Goal: Information Seeking & Learning: Check status

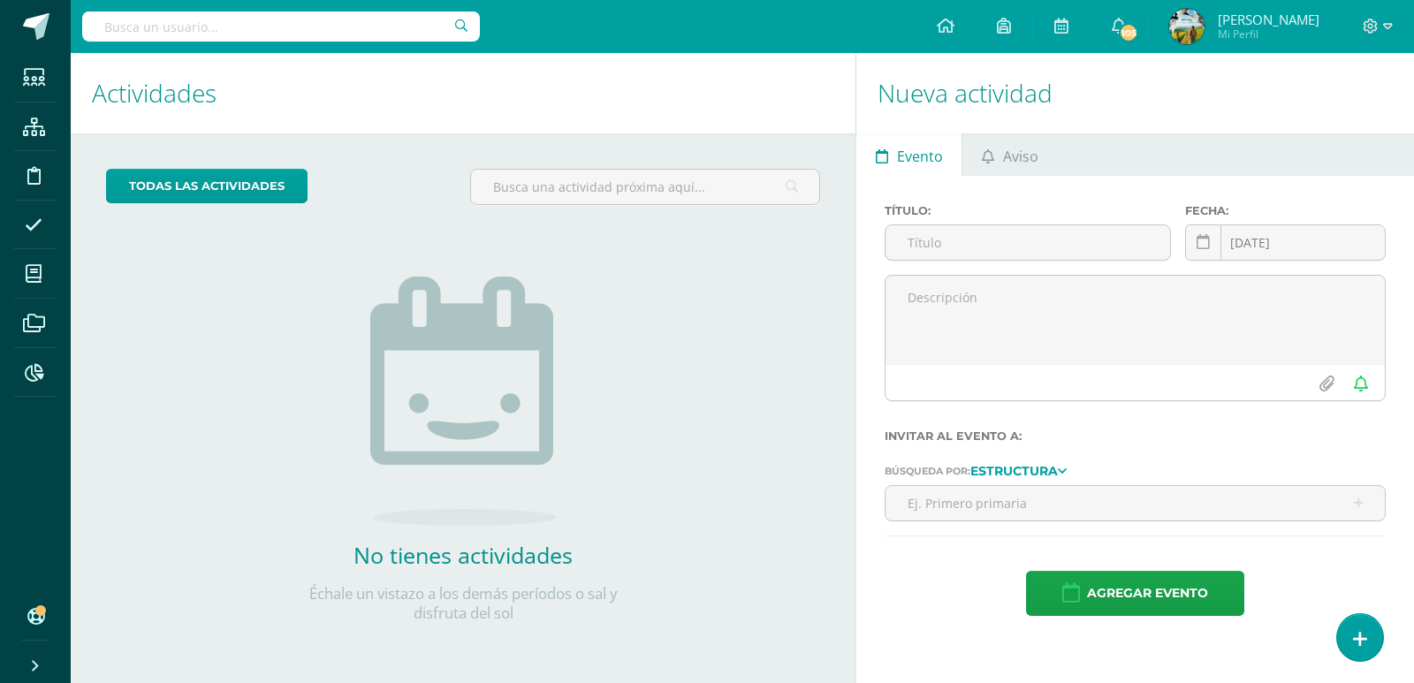
click at [255, 26] on input "text" at bounding box center [281, 26] width 398 height 30
type input "Elisa Menendez"
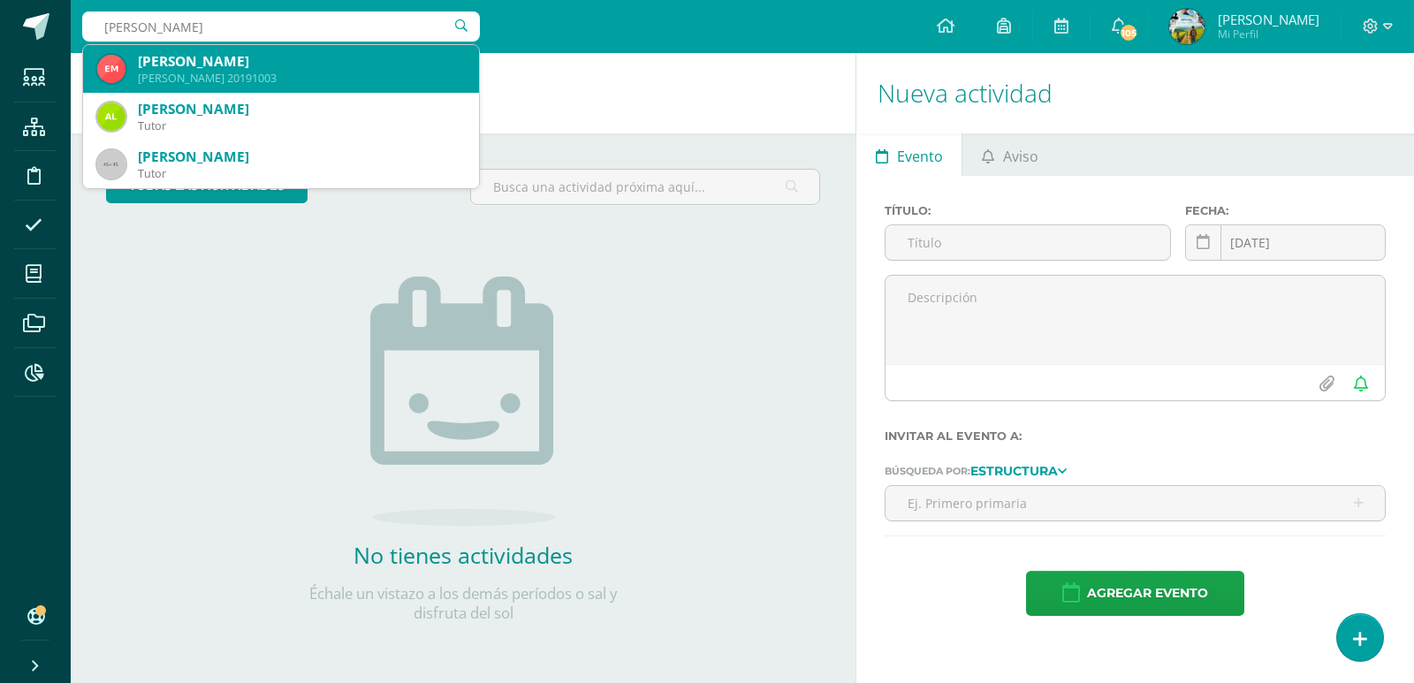
click at [255, 70] on div "Elisa Gabriela Menéndez Cristóbal" at bounding box center [301, 61] width 327 height 19
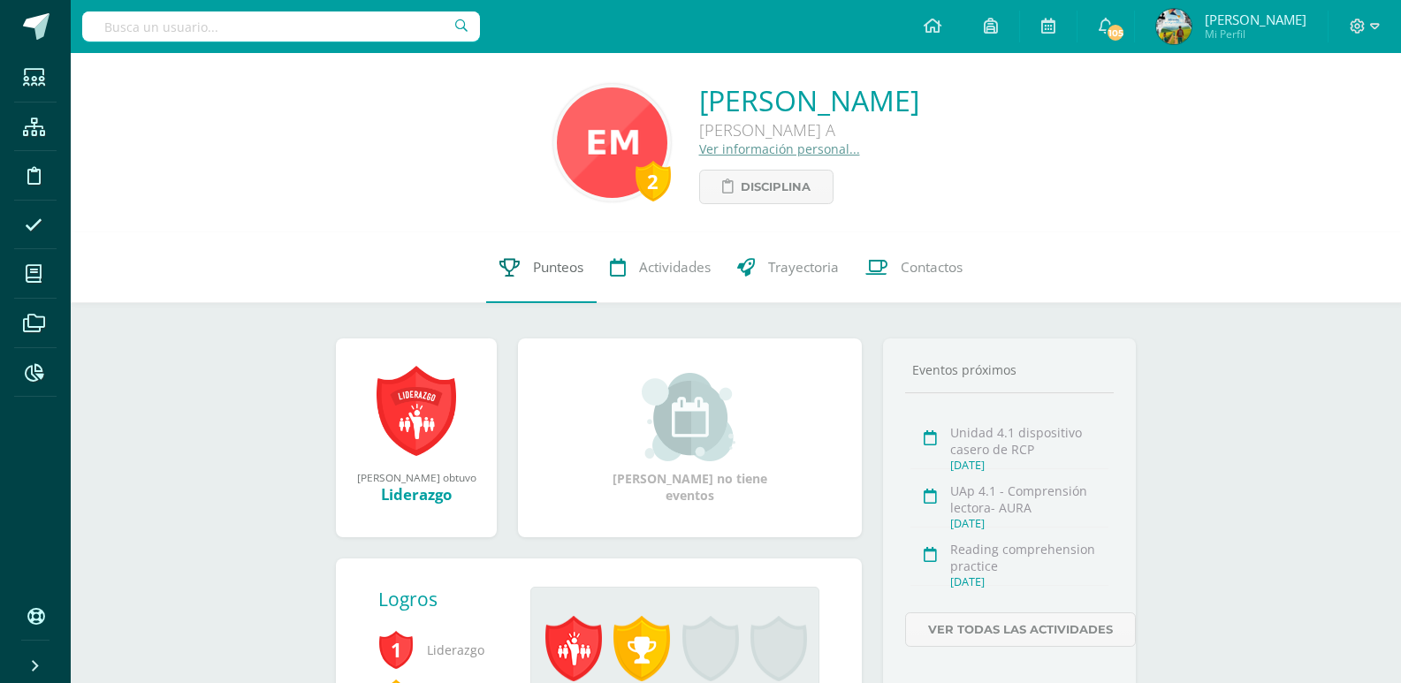
click at [545, 267] on span "Punteos" at bounding box center [558, 267] width 50 height 19
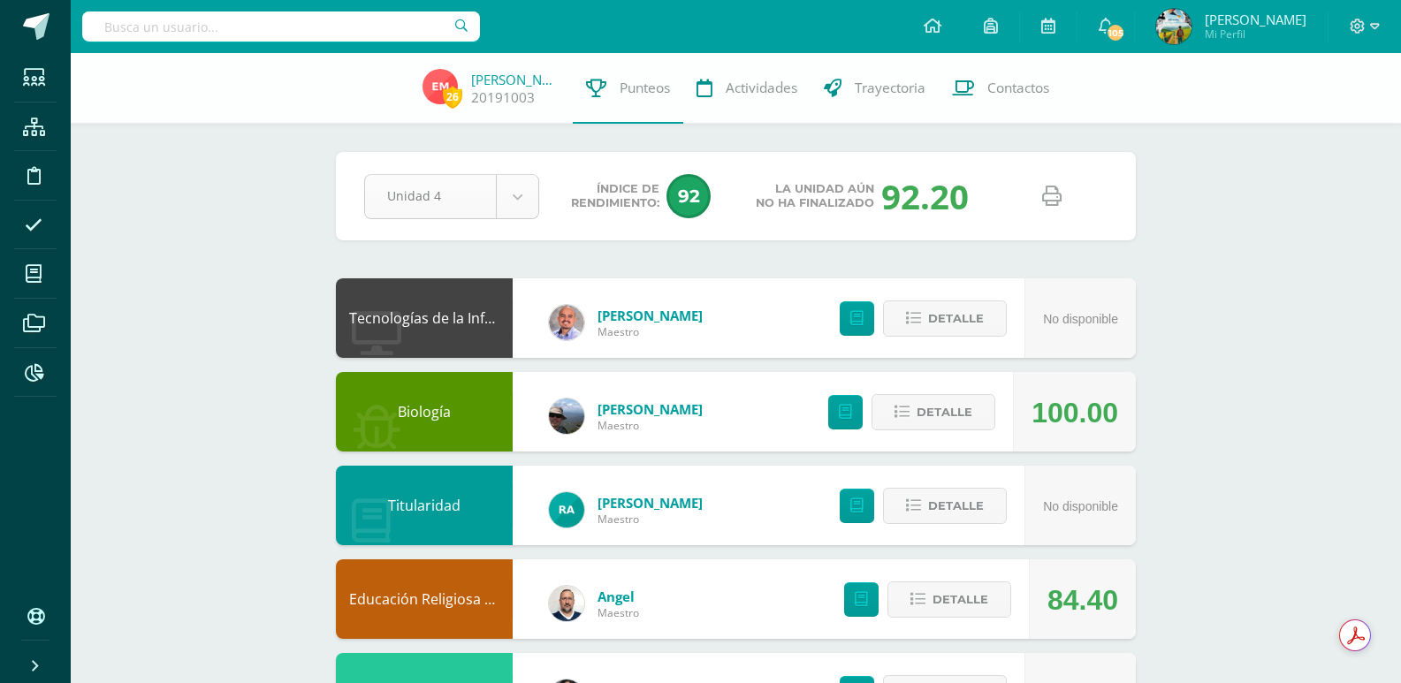
select select "Unidad 3"
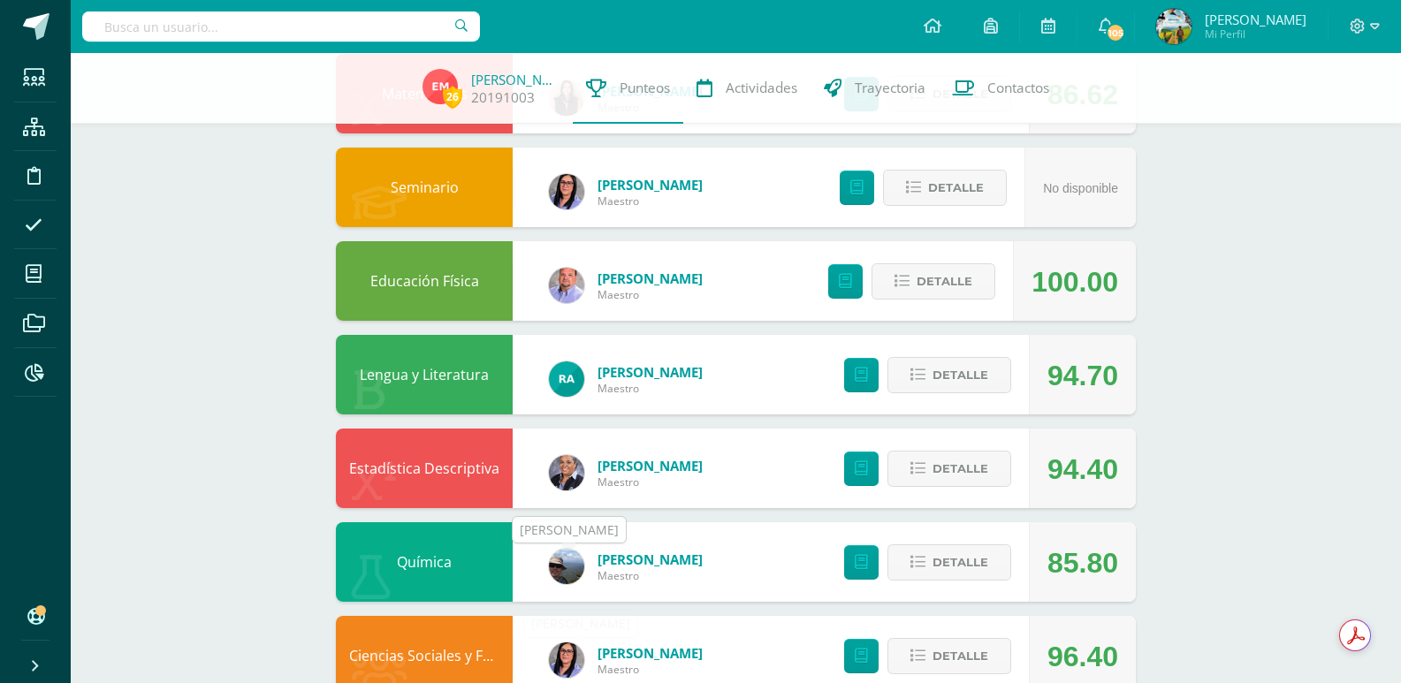
scroll to position [835, 0]
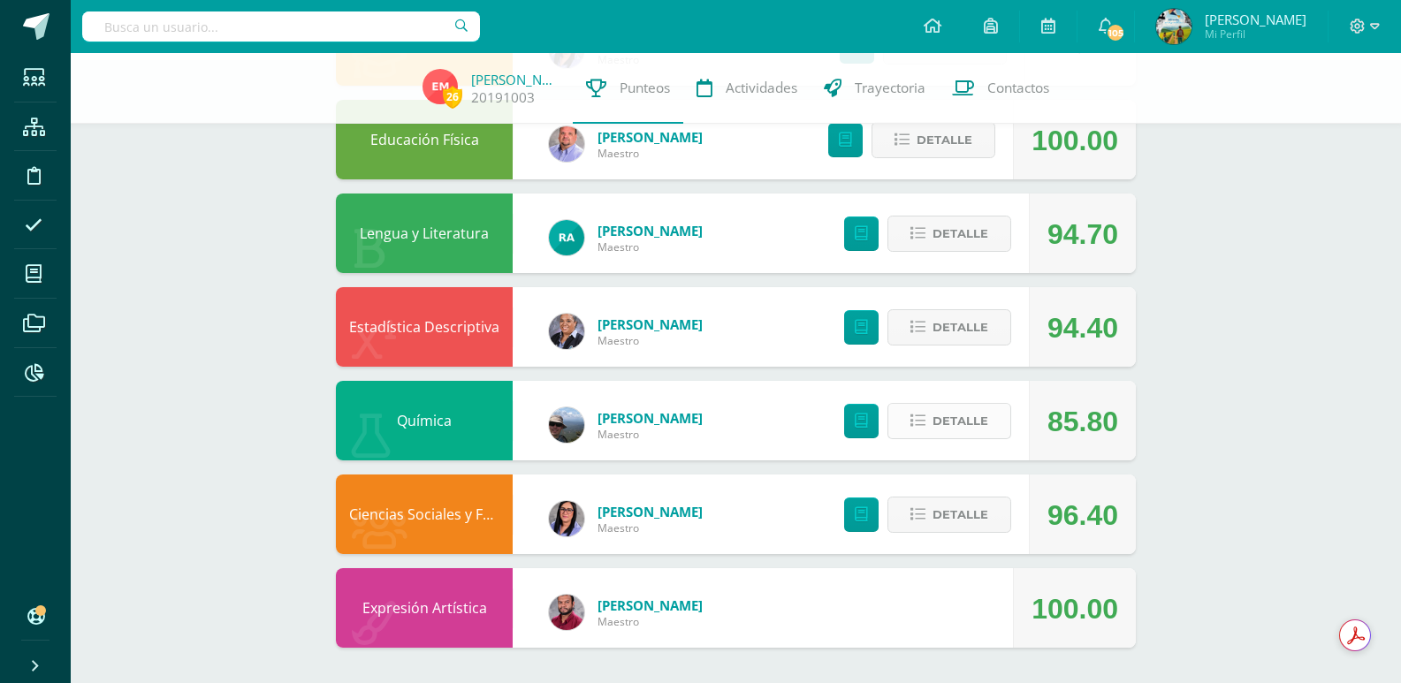
click at [950, 427] on span "Detalle" at bounding box center [961, 421] width 56 height 33
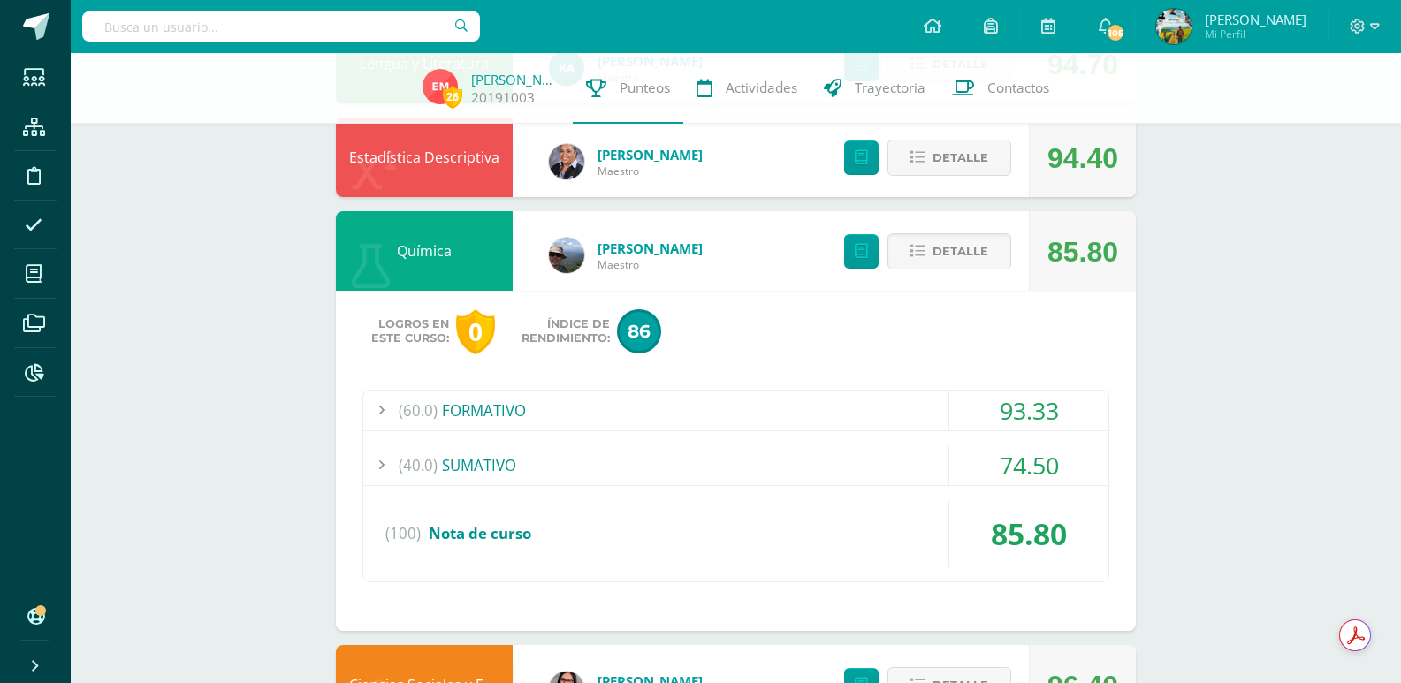
scroll to position [1011, 0]
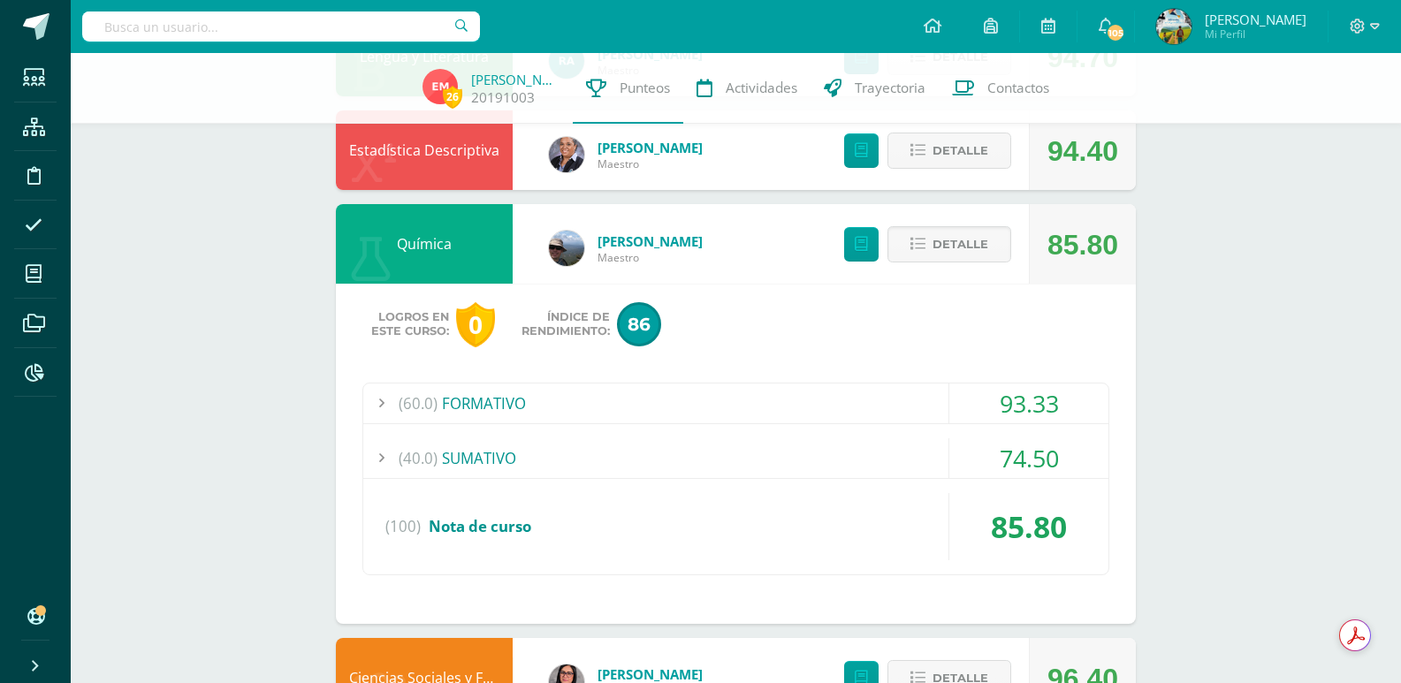
click at [467, 400] on div "(60.0) FORMATIVO" at bounding box center [735, 404] width 745 height 40
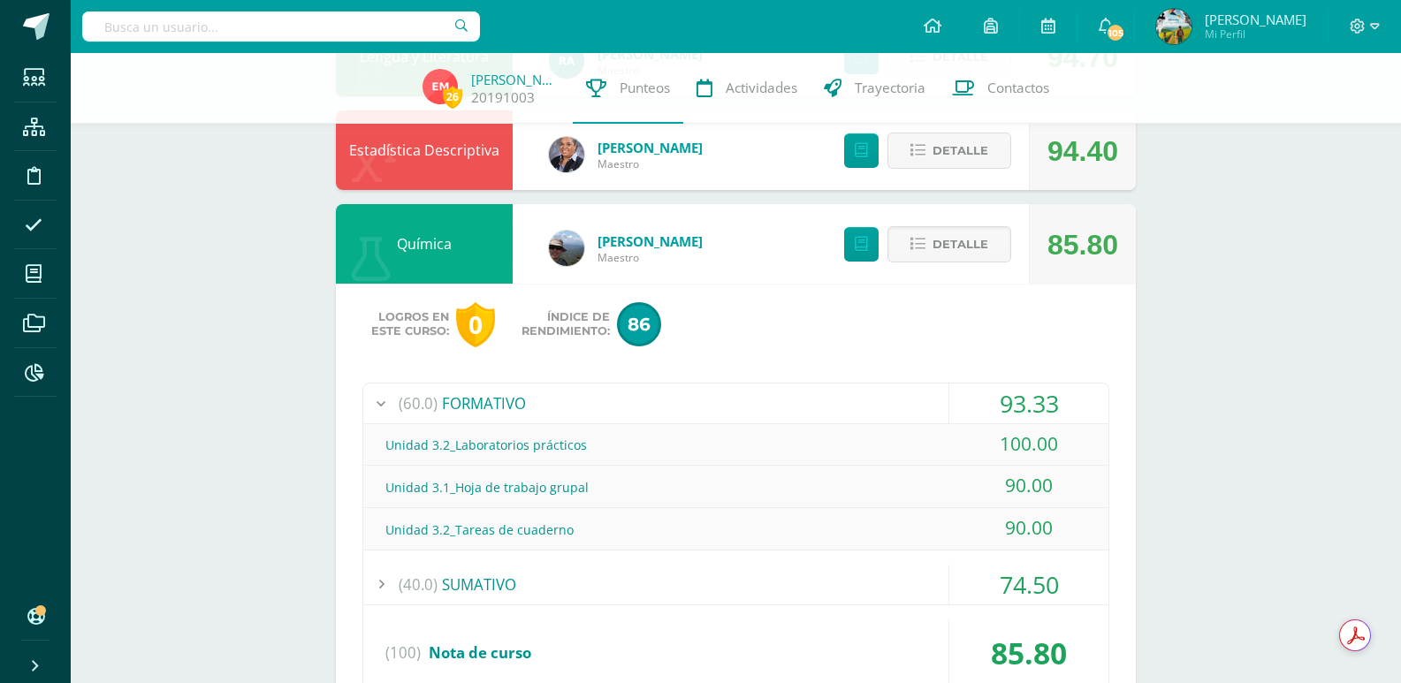
drag, startPoint x: 1057, startPoint y: 445, endPoint x: 973, endPoint y: 448, distance: 84.1
click at [973, 448] on div "100.00" at bounding box center [1028, 444] width 159 height 40
click at [36, 126] on icon at bounding box center [34, 127] width 22 height 18
